Goal: Task Accomplishment & Management: Manage account settings

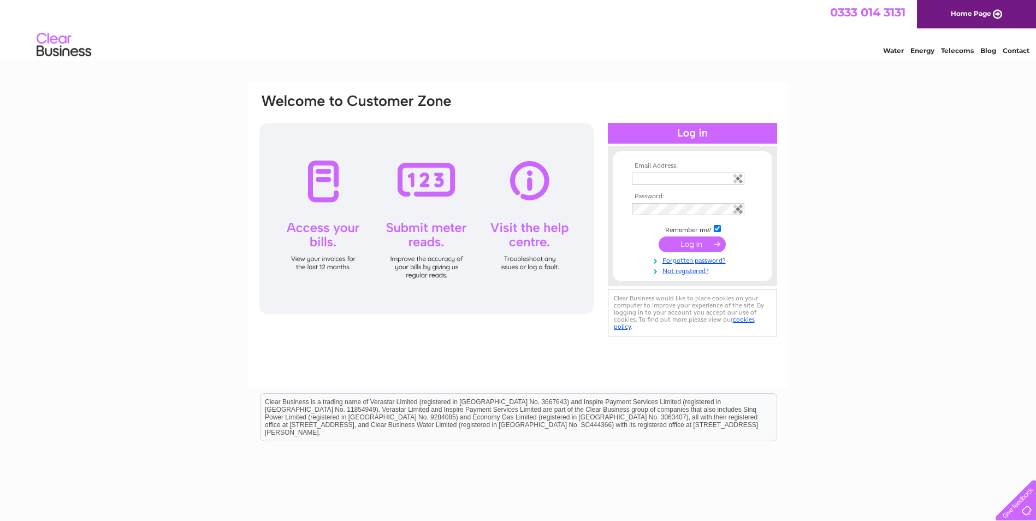
click at [679, 178] on input "text" at bounding box center [688, 179] width 113 height 12
click at [684, 248] on input "submit" at bounding box center [692, 245] width 67 height 15
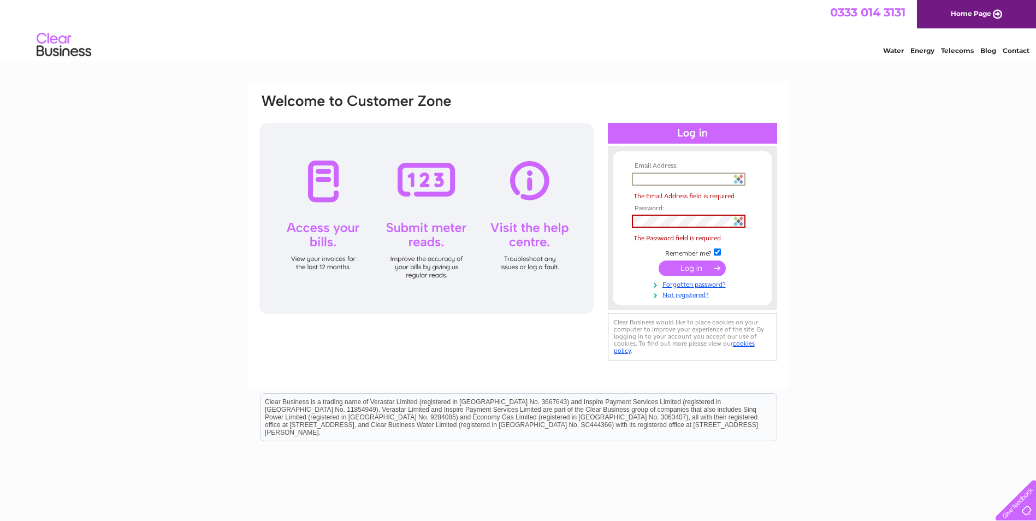
click at [648, 179] on input "text" at bounding box center [689, 179] width 114 height 13
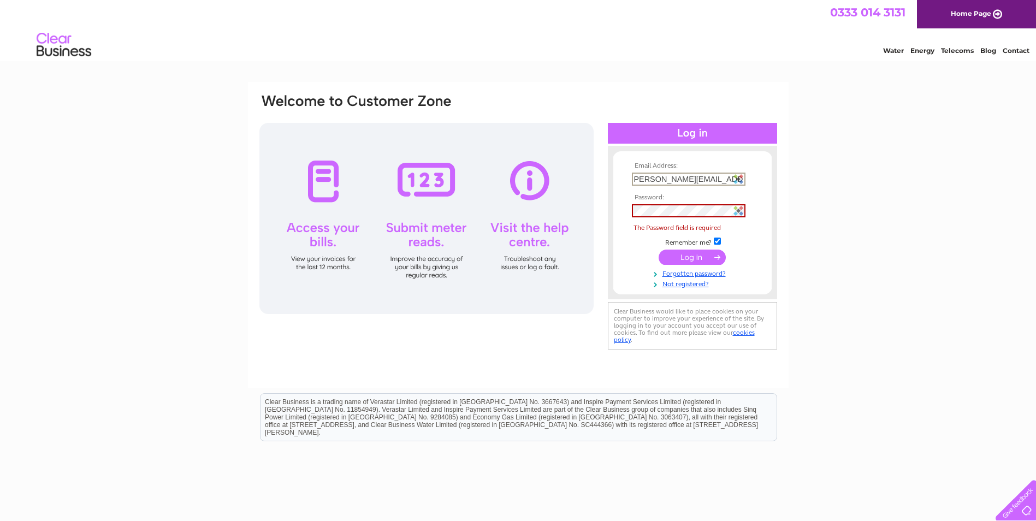
scroll to position [0, 7]
type input "karen@signpost-international.org"
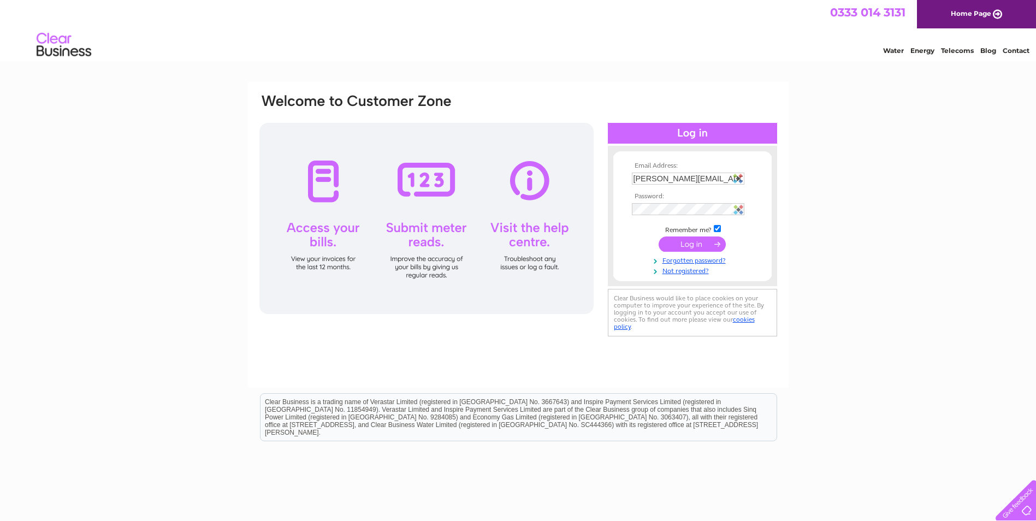
click at [682, 241] on input "submit" at bounding box center [692, 244] width 67 height 15
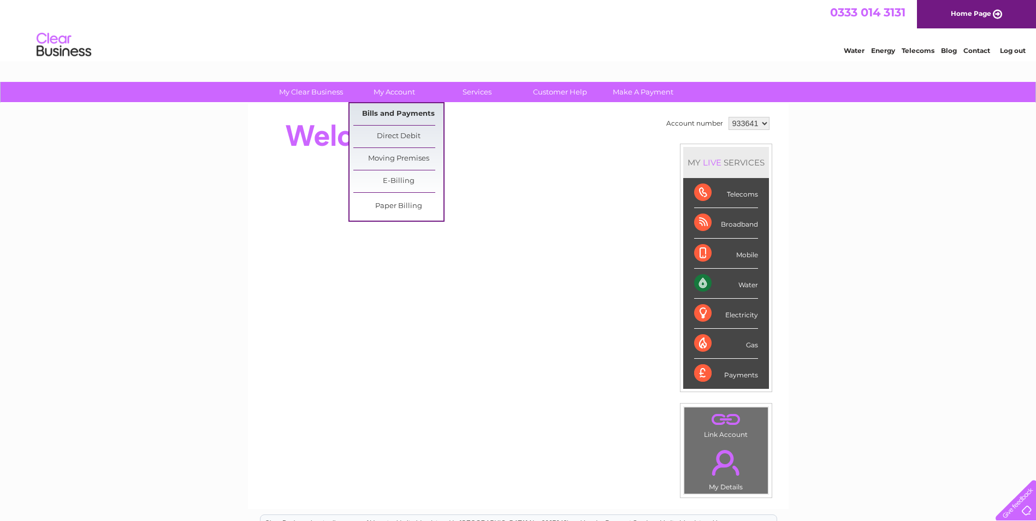
click at [377, 110] on link "Bills and Payments" at bounding box center [398, 114] width 90 height 22
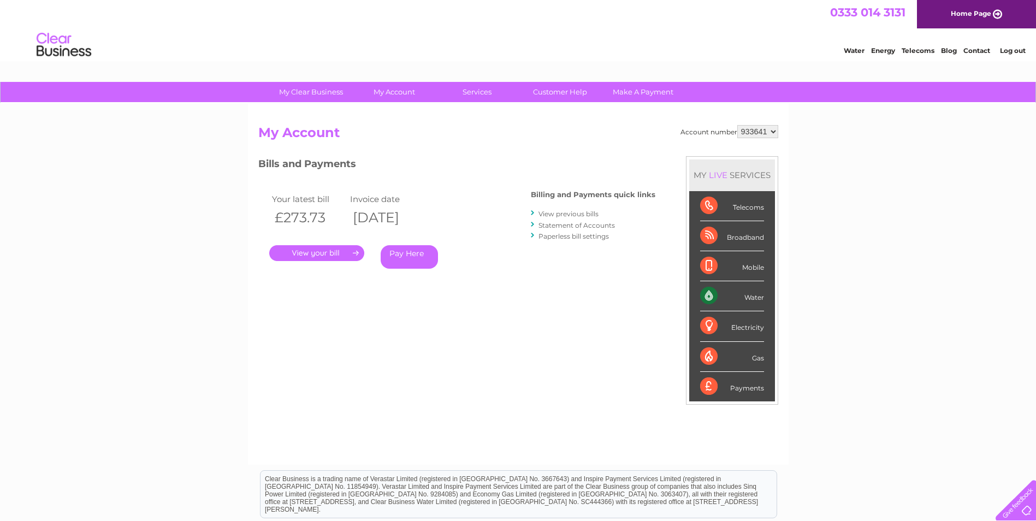
click at [341, 253] on link "." at bounding box center [316, 253] width 95 height 16
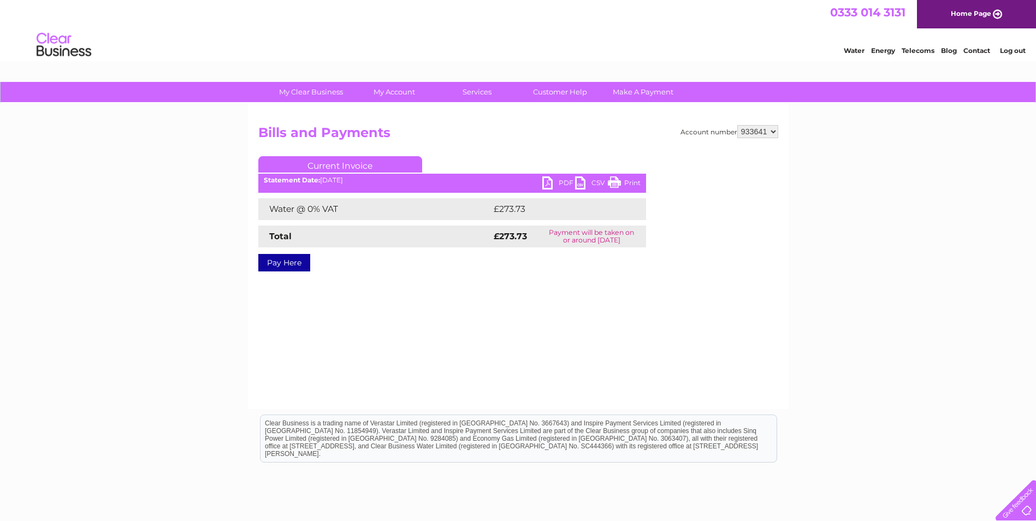
click at [548, 186] on link "PDF" at bounding box center [558, 184] width 33 height 16
